Goal: Task Accomplishment & Management: Complete application form

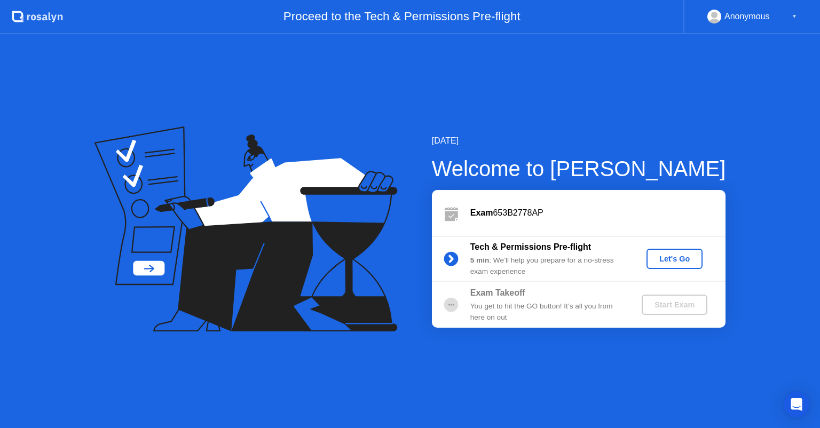
drag, startPoint x: 455, startPoint y: 246, endPoint x: 589, endPoint y: 246, distance: 133.5
click at [589, 246] on div "Tech & Permissions Pre-flight 5 min : We’ll help you prepare for a no-stress ex…" at bounding box center [579, 259] width 294 height 46
drag, startPoint x: 458, startPoint y: 210, endPoint x: 484, endPoint y: 209, distance: 25.6
click at [535, 213] on div "Exam 653B2778AP" at bounding box center [579, 213] width 294 height 46
drag, startPoint x: 448, startPoint y: 206, endPoint x: 508, endPoint y: 203, distance: 59.9
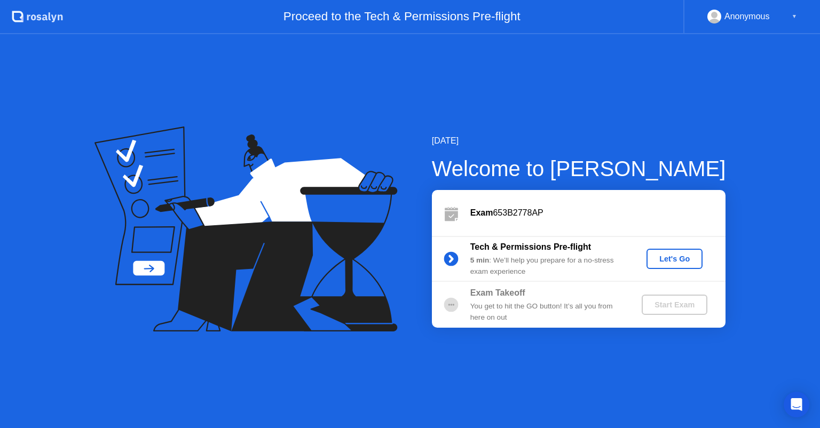
click at [502, 206] on div "Exam 653B2778AP" at bounding box center [579, 213] width 294 height 46
drag, startPoint x: 425, startPoint y: 152, endPoint x: 503, endPoint y: 162, distance: 79.1
click at [514, 166] on div "[DATE] Welcome to [PERSON_NAME] Exam 653B2778AP Tech & Permissions Pre-flight 5…" at bounding box center [562, 231] width 328 height 193
drag, startPoint x: 472, startPoint y: 143, endPoint x: 546, endPoint y: 154, distance: 74.4
click at [546, 154] on div "[DATE] Welcome to [PERSON_NAME] Exam 653B2778AP Tech & Permissions Pre-flight 5…" at bounding box center [410, 231] width 820 height 394
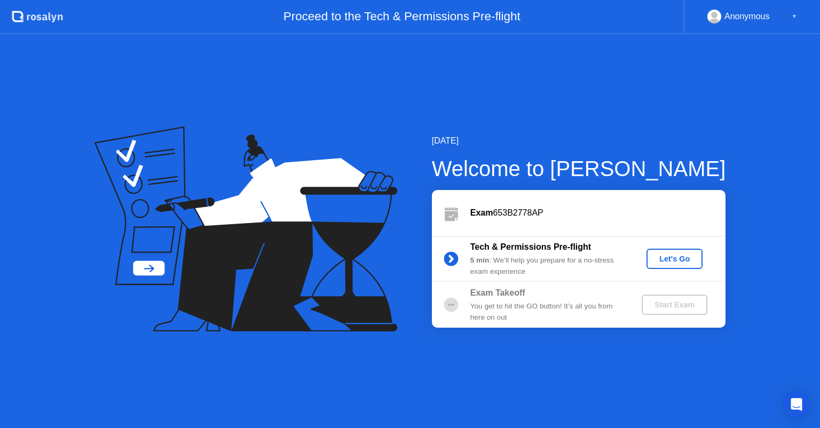
click at [786, 14] on div "Anonymous ▼" at bounding box center [752, 17] width 90 height 14
click at [798, 20] on div "Anonymous ▼" at bounding box center [751, 17] width 137 height 34
click at [791, 17] on div "Anonymous ▼" at bounding box center [752, 17] width 90 height 14
drag, startPoint x: 434, startPoint y: 175, endPoint x: 685, endPoint y: 166, distance: 252.2
click at [683, 167] on div "Welcome to [PERSON_NAME]" at bounding box center [579, 169] width 294 height 32
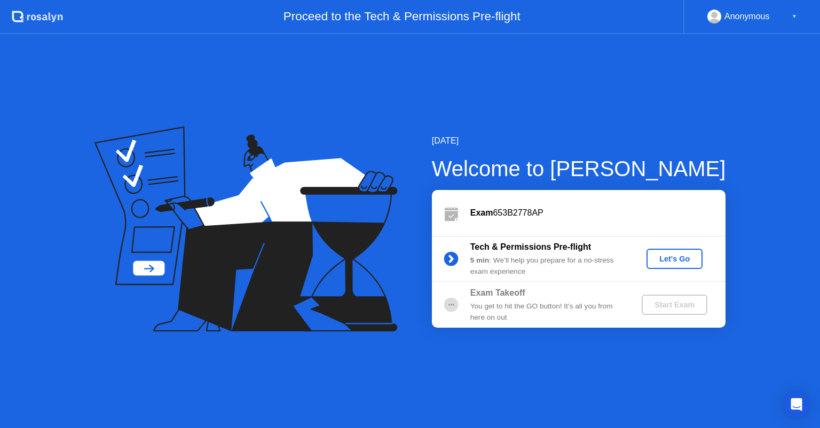
click at [456, 261] on icon at bounding box center [450, 258] width 21 height 21
click at [451, 261] on icon at bounding box center [451, 259] width 3 height 6
drag, startPoint x: 553, startPoint y: 271, endPoint x: 564, endPoint y: 247, distance: 26.3
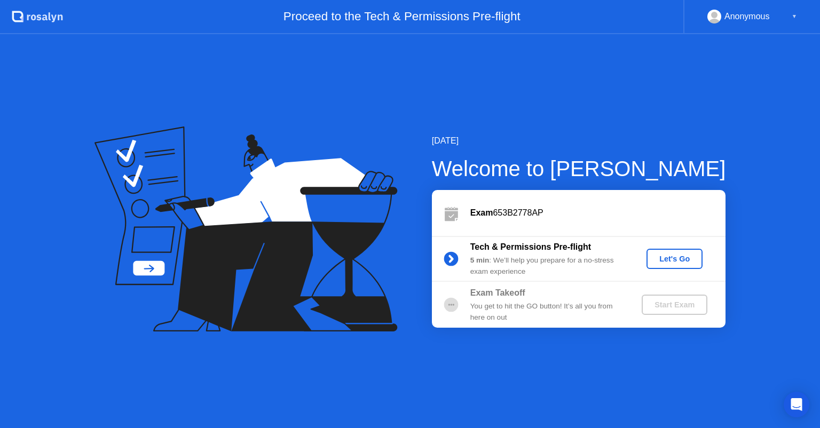
click at [494, 248] on div "Tech & Permissions Pre-flight 5 min : We’ll help you prepare for a no-stress ex…" at bounding box center [547, 259] width 154 height 36
click at [725, 15] on div "Anonymous" at bounding box center [746, 17] width 45 height 14
drag, startPoint x: 467, startPoint y: 208, endPoint x: 531, endPoint y: 205, distance: 63.6
click at [553, 205] on div "Exam 653B2778AP" at bounding box center [579, 213] width 294 height 46
drag, startPoint x: 433, startPoint y: 135, endPoint x: 644, endPoint y: 171, distance: 214.4
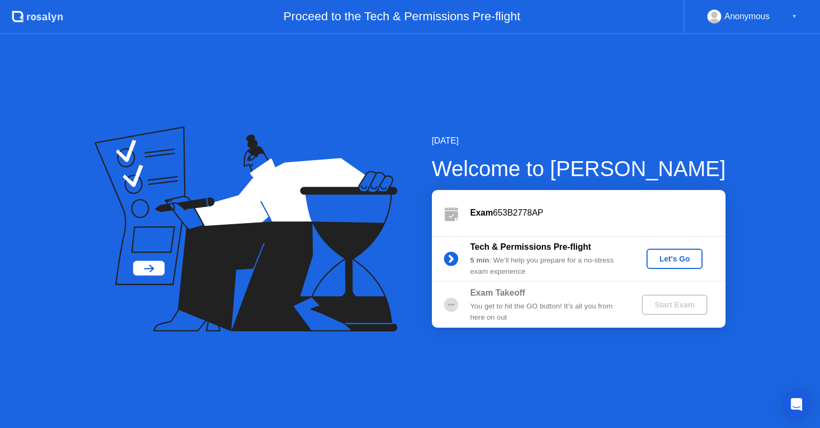
click at [644, 171] on div "[DATE] Welcome to [PERSON_NAME] Exam 653B2778AP Tech & Permissions Pre-flight 5…" at bounding box center [562, 231] width 328 height 193
click at [661, 262] on div "Let's Go" at bounding box center [675, 259] width 48 height 9
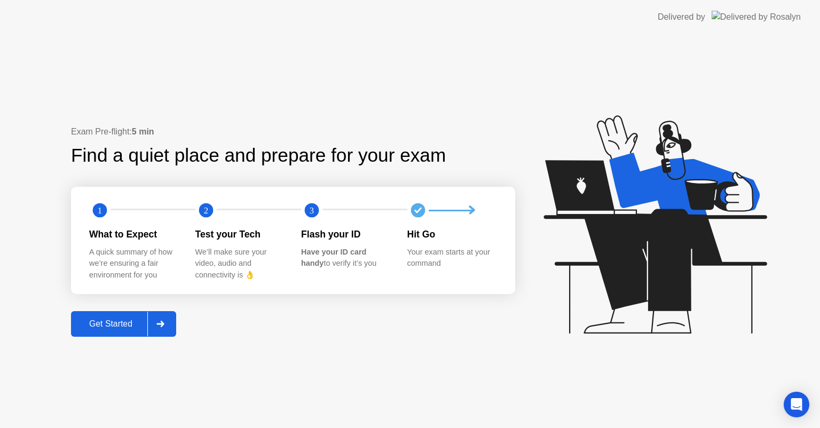
click at [163, 322] on icon at bounding box center [160, 324] width 8 height 6
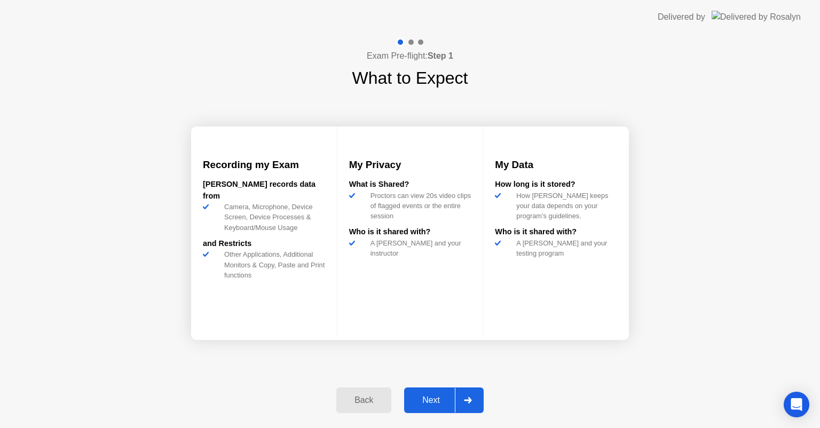
click at [365, 393] on button "Back" at bounding box center [363, 401] width 55 height 26
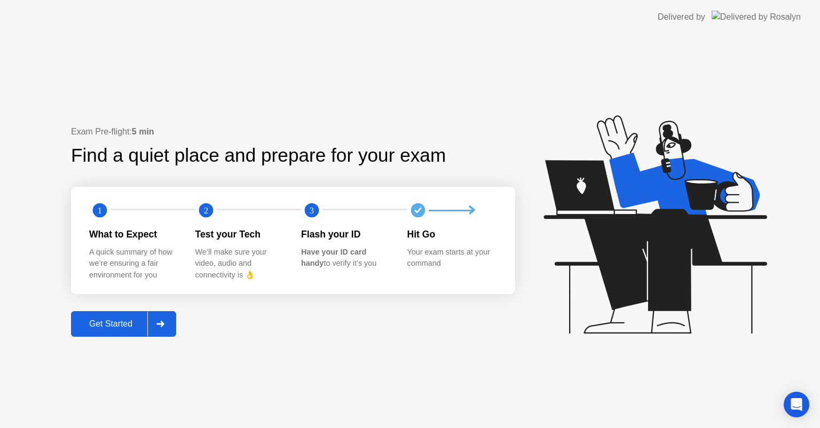
drag, startPoint x: 373, startPoint y: 395, endPoint x: 358, endPoint y: 382, distance: 19.3
click at [373, 393] on div "Exam Pre-flight: 5 min Find a quiet place and prepare for your exam 1 2 3 What …" at bounding box center [410, 231] width 820 height 394
drag, startPoint x: 84, startPoint y: 252, endPoint x: 171, endPoint y: 272, distance: 89.2
click at [171, 272] on div "1 2 3 What to Expect A quick summary of how we’re ensuring a fair environment f…" at bounding box center [293, 240] width 444 height 107
drag, startPoint x: 188, startPoint y: 248, endPoint x: 288, endPoint y: 272, distance: 103.2
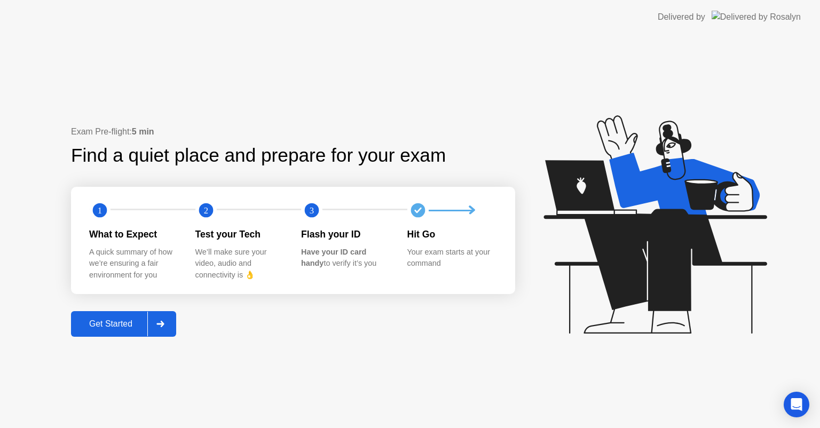
click at [288, 272] on div "What to Expect A quick summary of how we’re ensuring a fair environment for you…" at bounding box center [301, 253] width 424 height 53
drag, startPoint x: 295, startPoint y: 248, endPoint x: 405, endPoint y: 267, distance: 112.1
click at [405, 267] on div "What to Expect A quick summary of how we’re ensuring a fair environment for you…" at bounding box center [301, 253] width 424 height 53
drag, startPoint x: 400, startPoint y: 250, endPoint x: 478, endPoint y: 264, distance: 79.2
click at [478, 264] on div "What to Expect A quick summary of how we’re ensuring a fair environment for you…" at bounding box center [301, 253] width 424 height 53
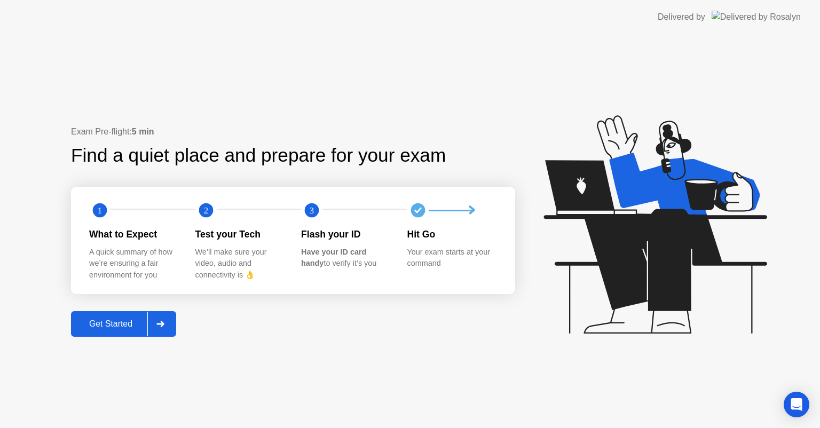
click at [160, 323] on icon at bounding box center [159, 324] width 7 height 6
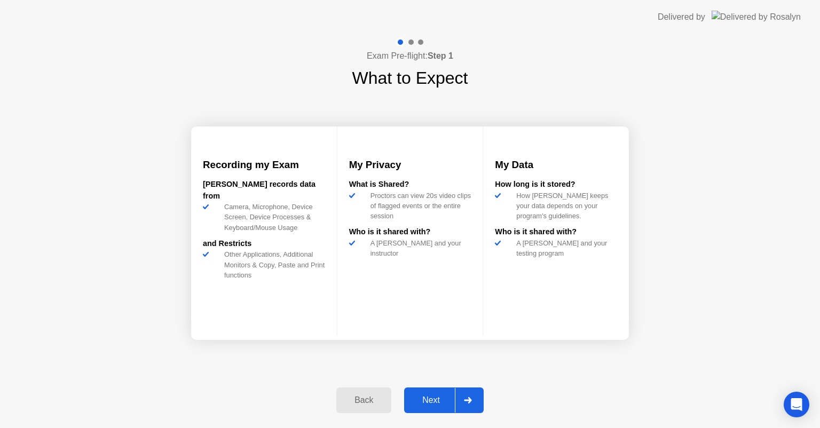
click at [467, 392] on div at bounding box center [468, 400] width 26 height 25
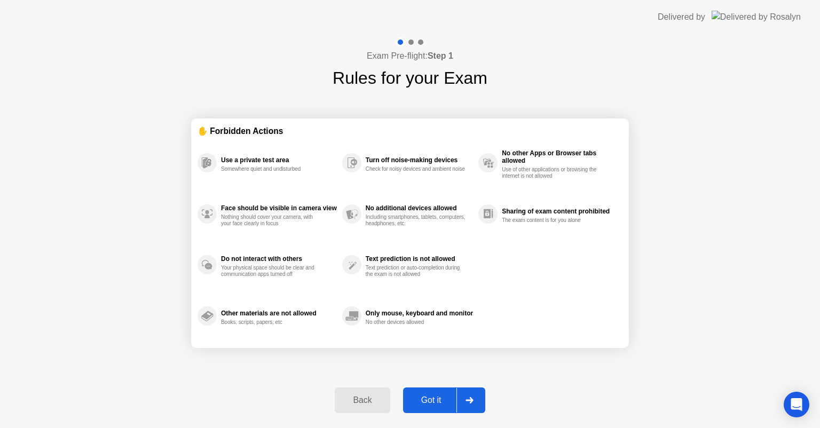
click at [467, 396] on div at bounding box center [469, 400] width 26 height 25
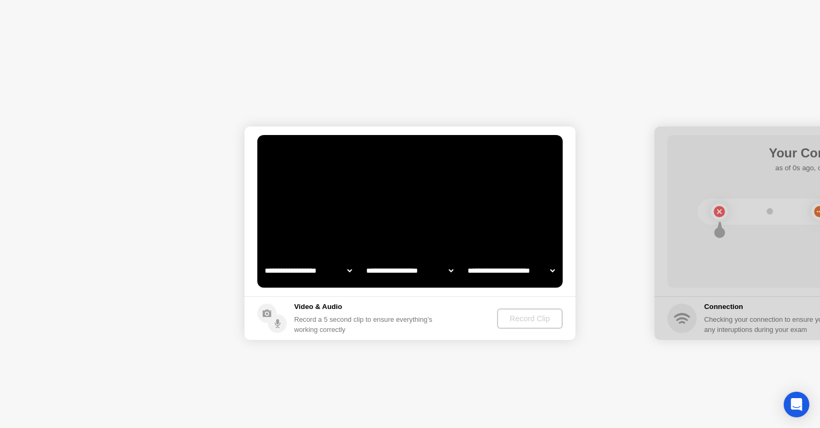
select select "**********"
select select "*******"
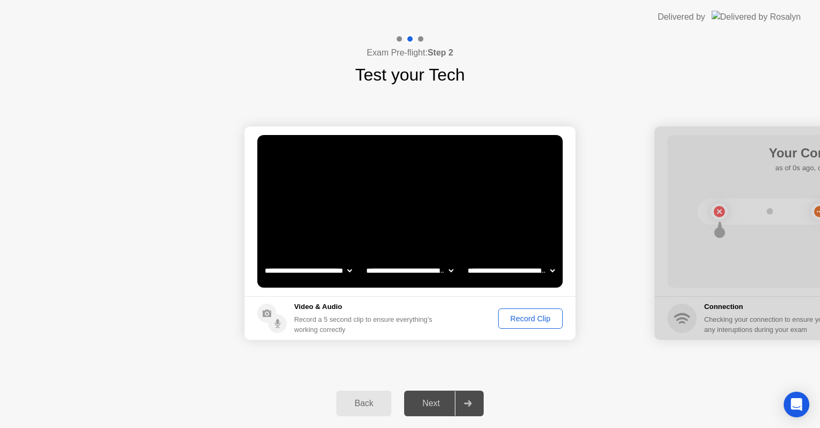
click at [333, 271] on select "**********" at bounding box center [308, 270] width 91 height 21
drag, startPoint x: 333, startPoint y: 271, endPoint x: 348, endPoint y: 273, distance: 15.1
click at [333, 271] on select "**********" at bounding box center [308, 270] width 91 height 21
click at [400, 273] on select "**********" at bounding box center [409, 270] width 91 height 21
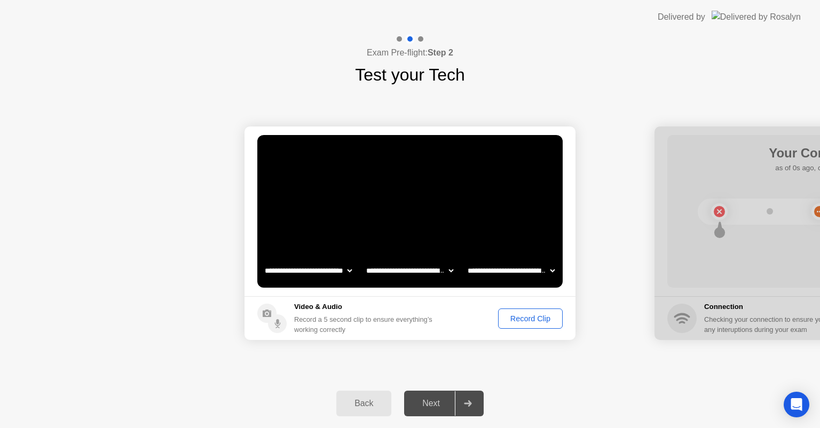
click at [515, 281] on select "**********" at bounding box center [511, 270] width 91 height 21
click at [514, 269] on select "**********" at bounding box center [511, 270] width 91 height 21
click at [517, 314] on div "Record Clip" at bounding box center [530, 318] width 57 height 9
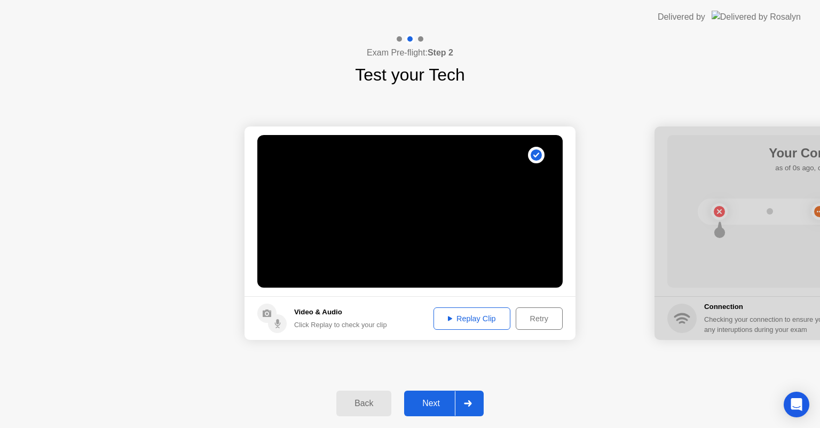
click at [461, 315] on div "Replay Clip" at bounding box center [471, 318] width 69 height 9
click at [539, 317] on div "Retry" at bounding box center [539, 318] width 40 height 9
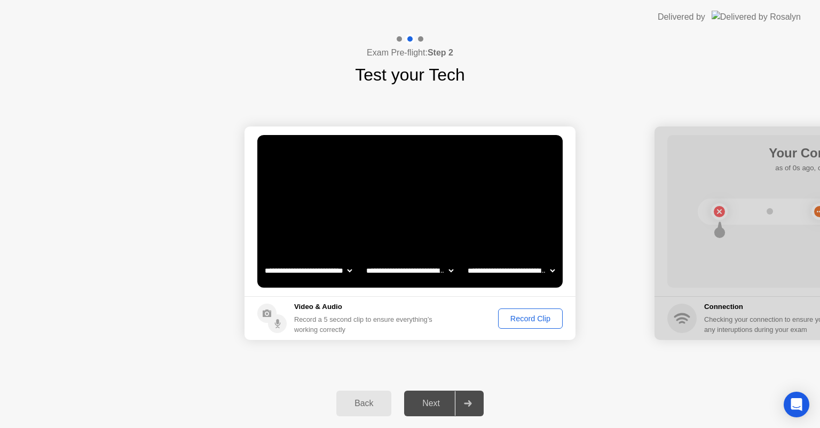
click at [538, 320] on div "Record Clip" at bounding box center [530, 318] width 57 height 9
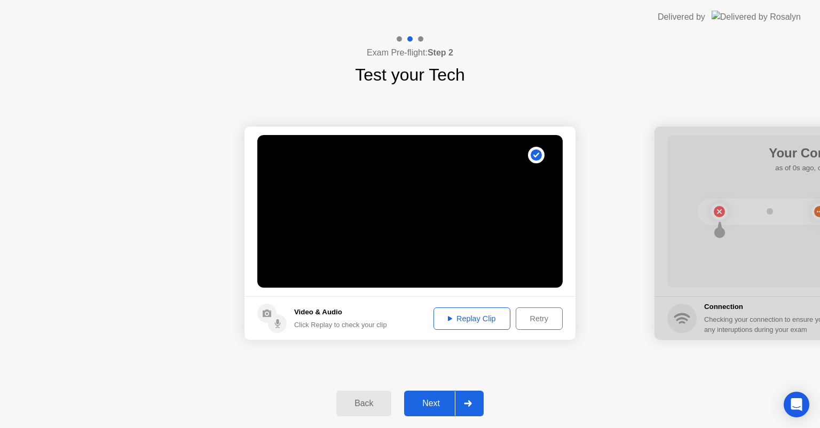
click at [480, 317] on div "Replay Clip" at bounding box center [471, 318] width 69 height 9
click at [467, 403] on icon at bounding box center [467, 403] width 7 height 6
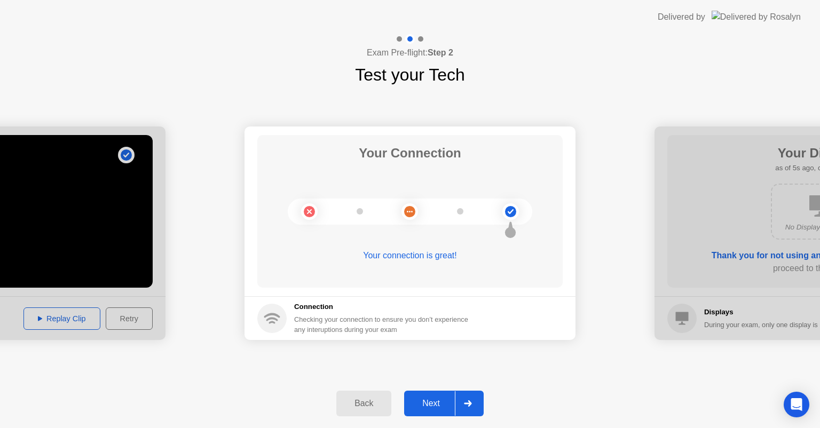
click at [475, 397] on div at bounding box center [468, 403] width 26 height 25
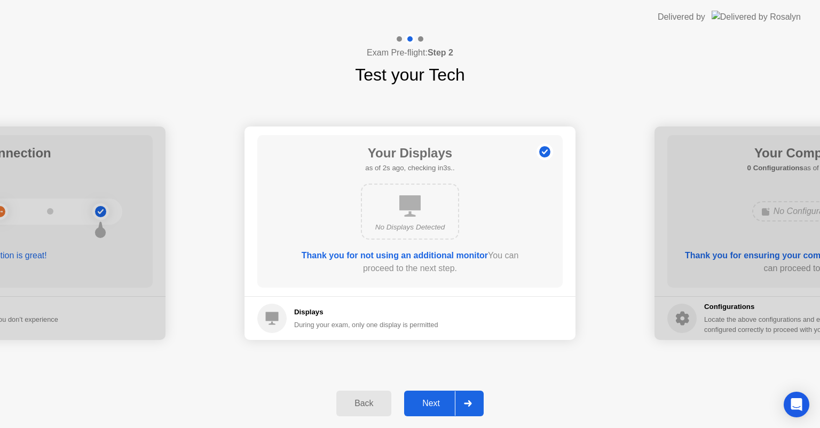
click at [464, 408] on div at bounding box center [468, 403] width 26 height 25
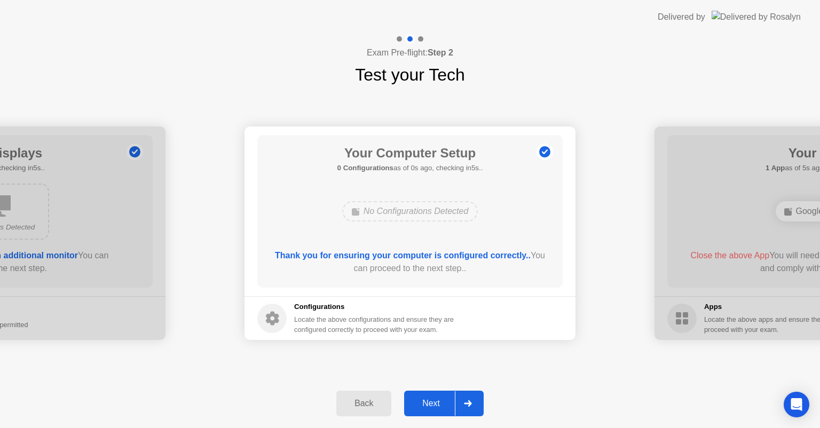
click at [477, 402] on div at bounding box center [468, 403] width 26 height 25
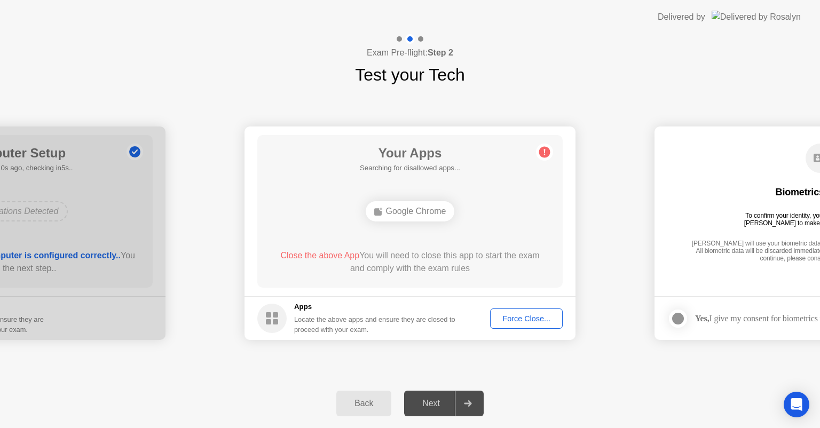
click at [408, 216] on div "Google Chrome" at bounding box center [410, 211] width 89 height 20
click at [467, 395] on div at bounding box center [468, 403] width 26 height 25
click at [527, 322] on div "Force Close..." at bounding box center [526, 318] width 65 height 9
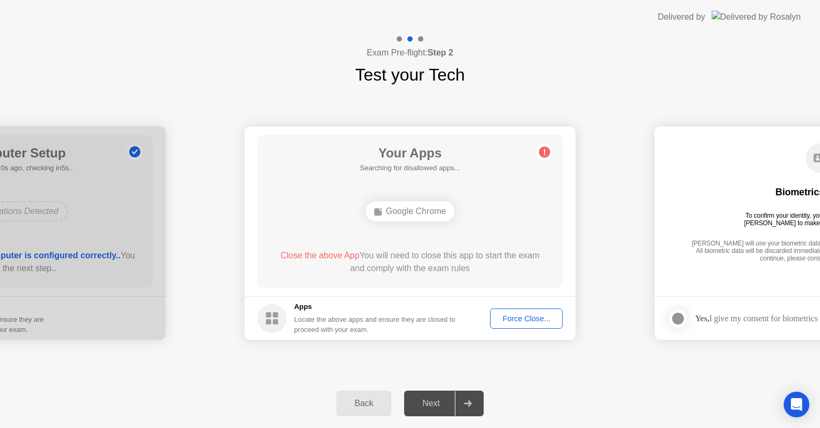
click at [269, 318] on circle at bounding box center [271, 318] width 29 height 29
click at [529, 316] on div "Force Close..." at bounding box center [526, 318] width 65 height 9
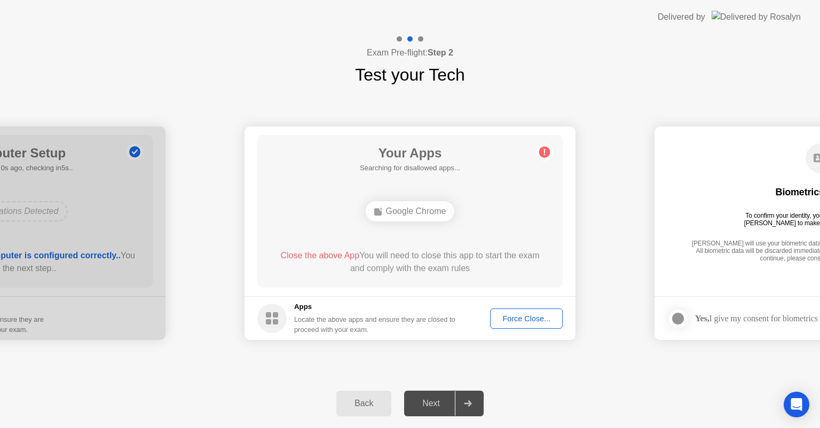
click at [508, 312] on button "Force Close..." at bounding box center [526, 319] width 73 height 20
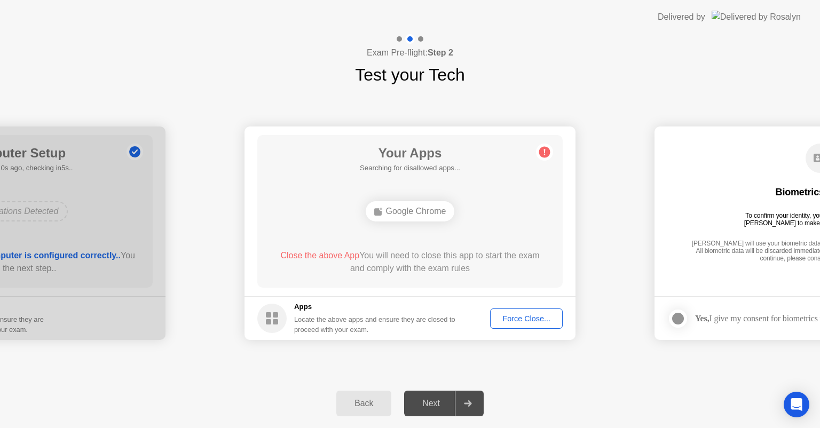
click at [527, 316] on div "Force Close..." at bounding box center [526, 318] width 65 height 9
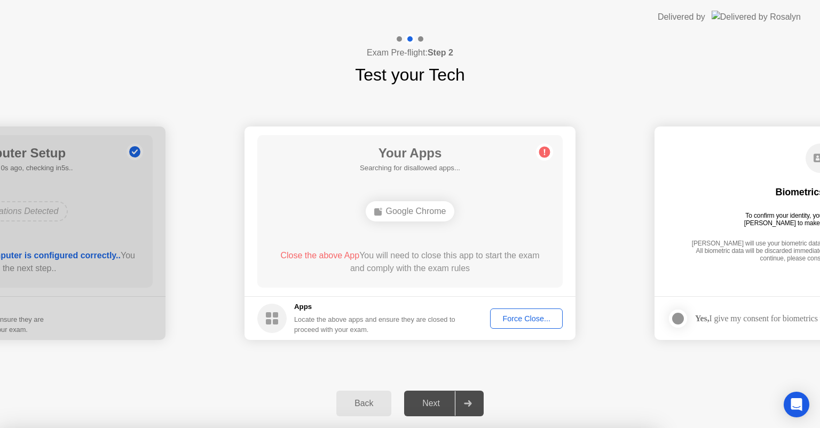
drag, startPoint x: 420, startPoint y: 246, endPoint x: 437, endPoint y: 258, distance: 21.8
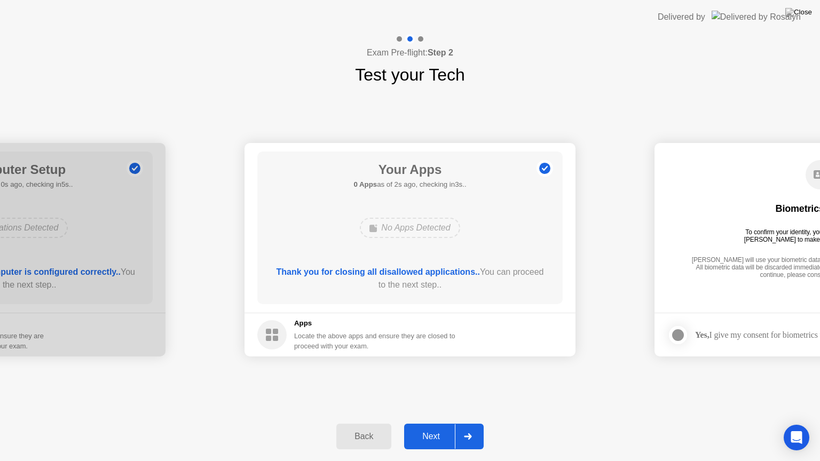
click at [464, 428] on div at bounding box center [468, 436] width 26 height 25
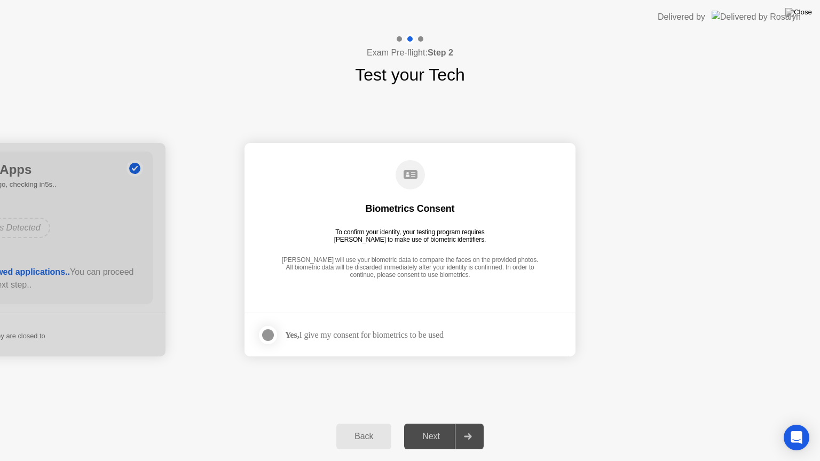
click at [437, 324] on footer "Yes, I give my consent for biometrics to be used" at bounding box center [410, 335] width 331 height 44
click at [265, 335] on div at bounding box center [268, 335] width 13 height 13
click at [461, 428] on div at bounding box center [468, 436] width 26 height 25
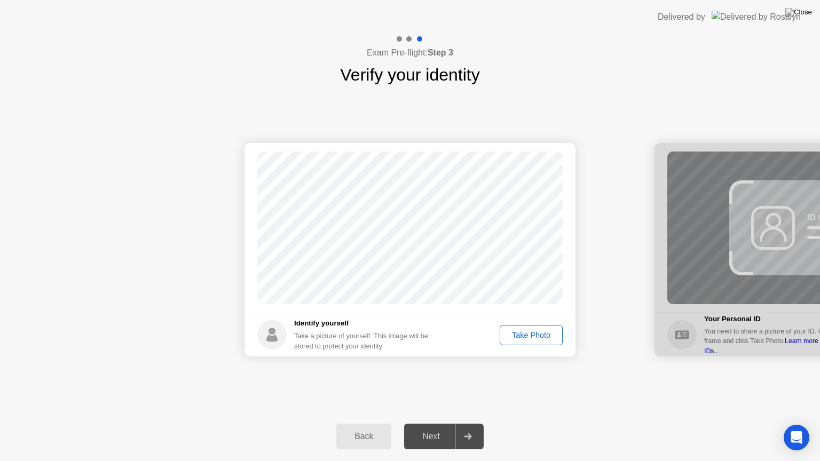
click at [547, 340] on div "Take Photo" at bounding box center [531, 335] width 56 height 9
click at [470, 428] on icon at bounding box center [467, 437] width 7 height 6
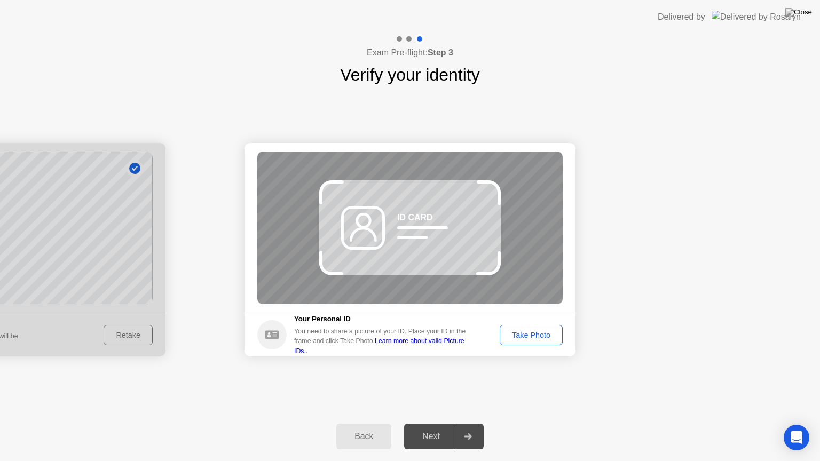
click at [382, 428] on div "Back" at bounding box center [364, 437] width 49 height 10
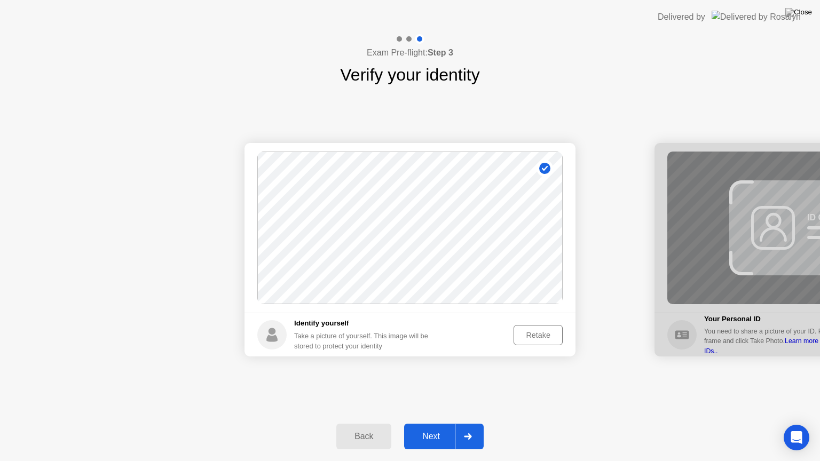
click at [540, 335] on div "Retake" at bounding box center [538, 335] width 42 height 9
click at [544, 336] on div "Take Photo" at bounding box center [531, 335] width 56 height 9
click at [480, 428] on div at bounding box center [468, 436] width 26 height 25
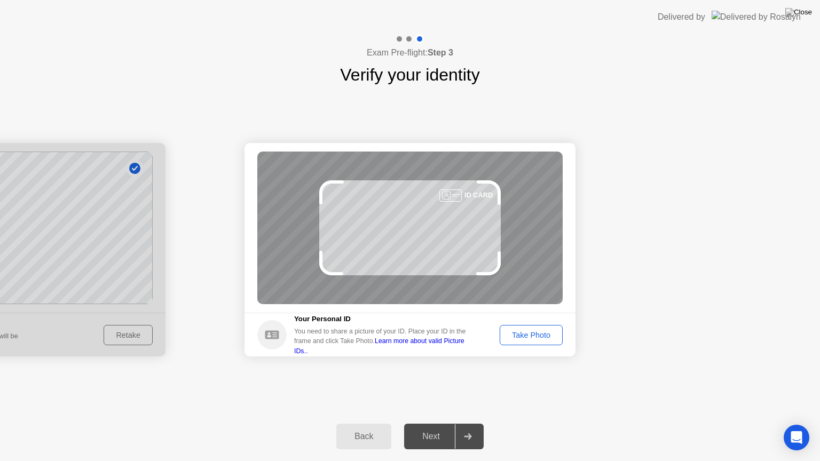
click at [526, 334] on div "Take Photo" at bounding box center [531, 335] width 56 height 9
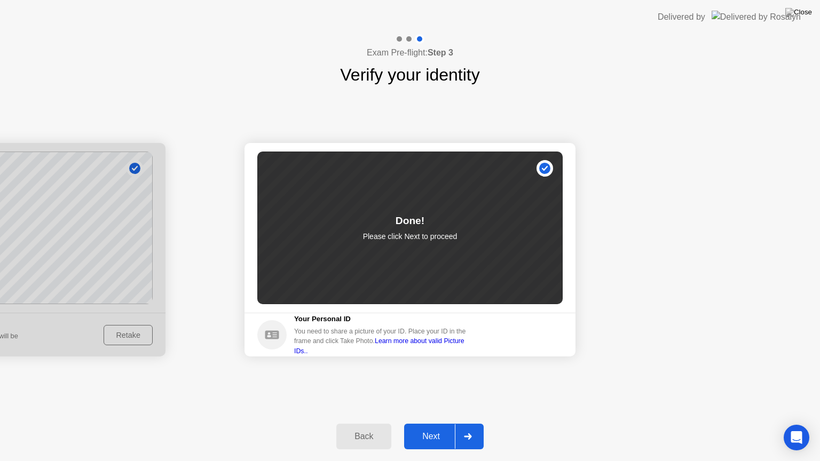
click at [478, 428] on div at bounding box center [468, 436] width 26 height 25
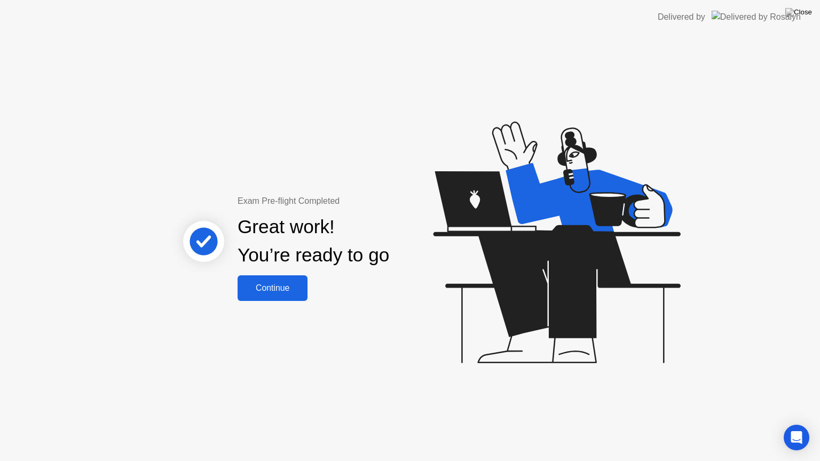
click at [282, 288] on div "Continue" at bounding box center [273, 288] width 64 height 10
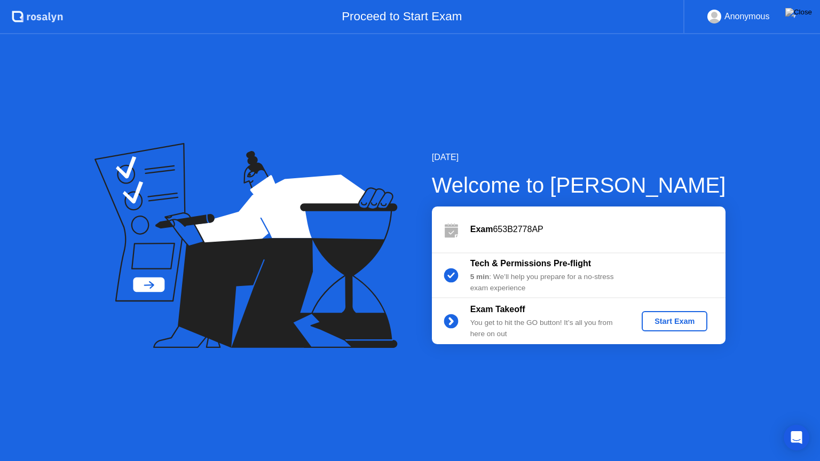
click at [672, 319] on div "Start Exam" at bounding box center [674, 321] width 57 height 9
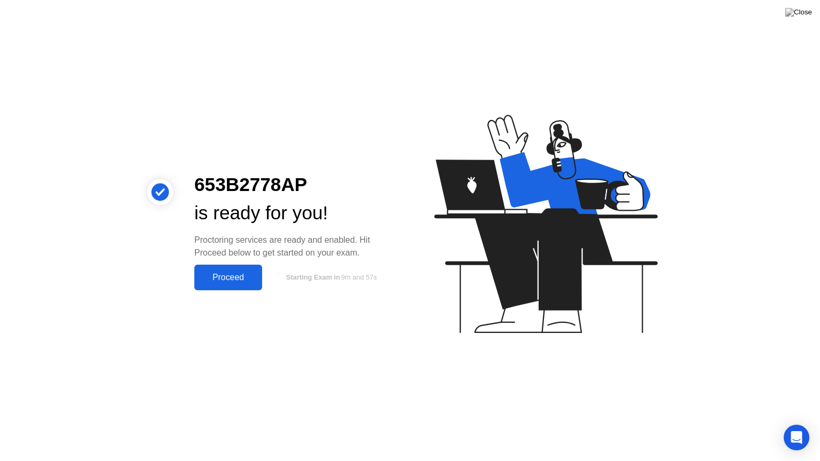
click at [248, 280] on div "Proceed" at bounding box center [228, 278] width 61 height 10
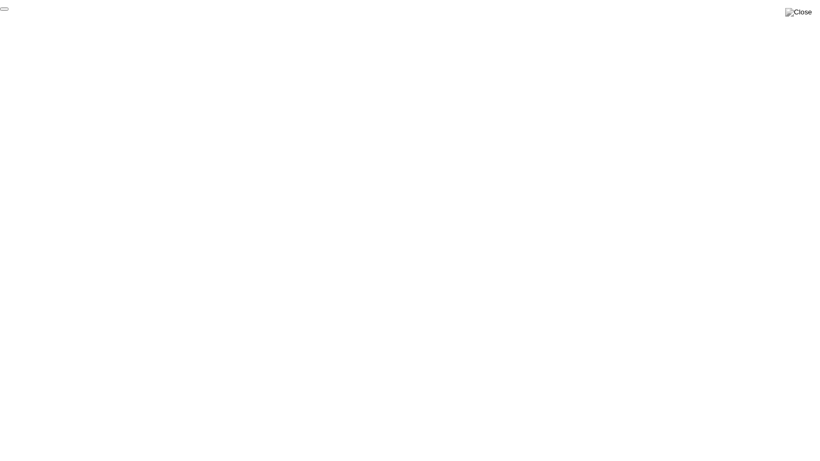
click div "End Proctoring Session"
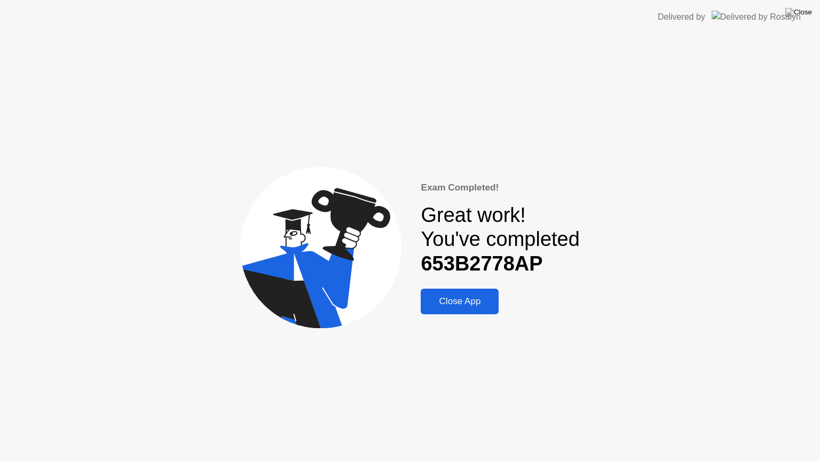
click at [470, 299] on div "Close App" at bounding box center [460, 301] width 72 height 11
